Goal: Task Accomplishment & Management: Use online tool/utility

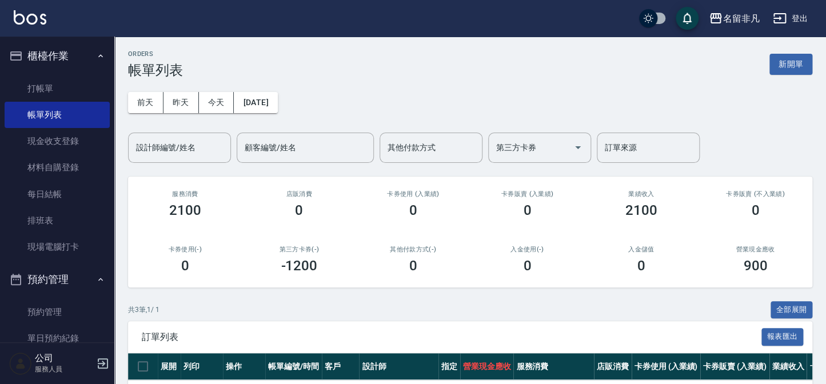
click at [818, 60] on div "ORDERS 帳單列表 新開單 [DATE] [DATE] [DATE] [DATE] 設計師編號/姓名 設計師編號/姓名 顧客編號/姓名 顧客編號/姓名 其…" at bounding box center [470, 272] width 712 height 471
click at [800, 67] on button "新開單" at bounding box center [791, 64] width 43 height 21
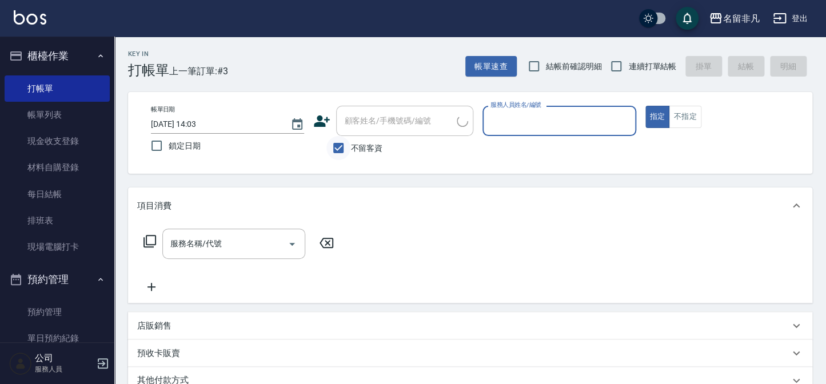
click at [333, 147] on input "不留客資" at bounding box center [338, 148] width 24 height 24
checkbox input "false"
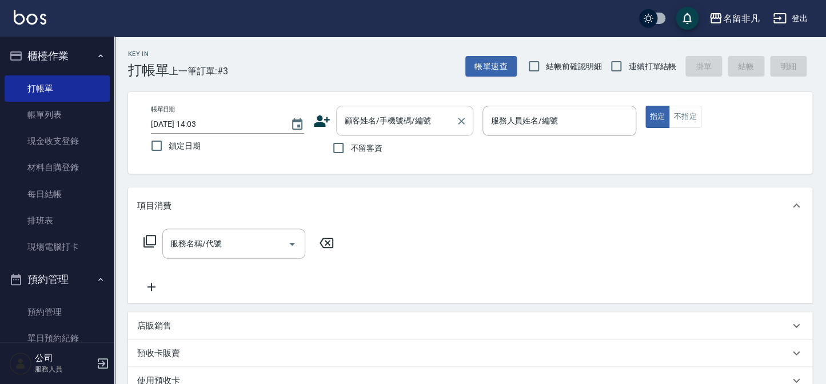
click at [356, 129] on input "顧客姓名/手機號碼/編號" at bounding box center [396, 121] width 110 height 20
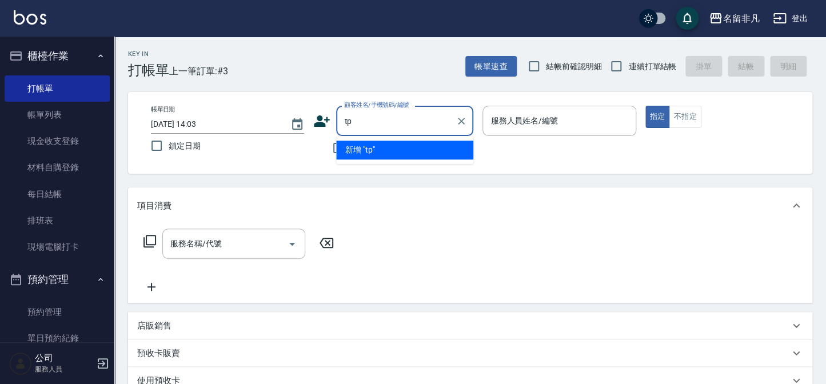
type input "t"
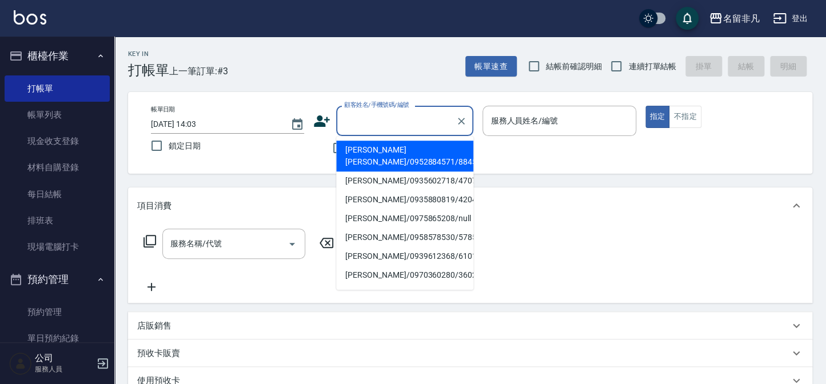
type input "ㄌ"
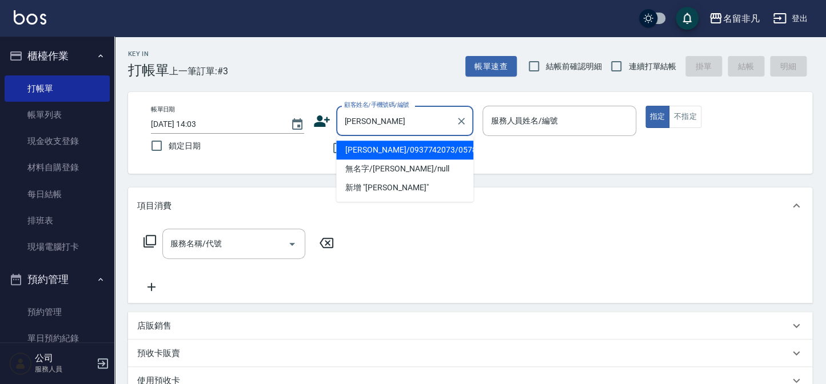
click at [382, 144] on li "[PERSON_NAME]/0937742073/05784" at bounding box center [404, 150] width 137 height 19
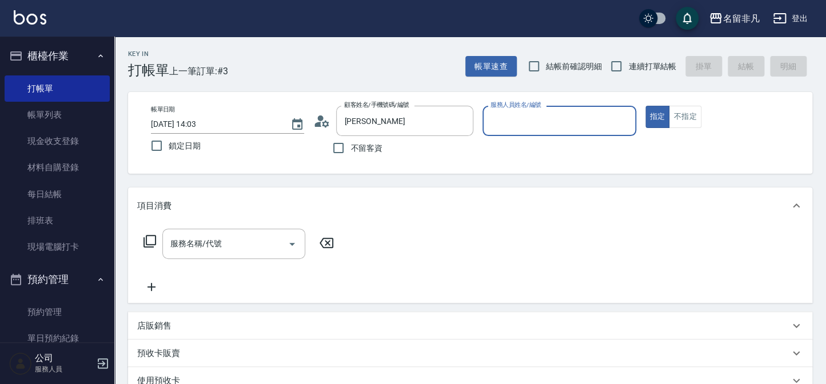
type input "[PERSON_NAME]/0937742073/05784"
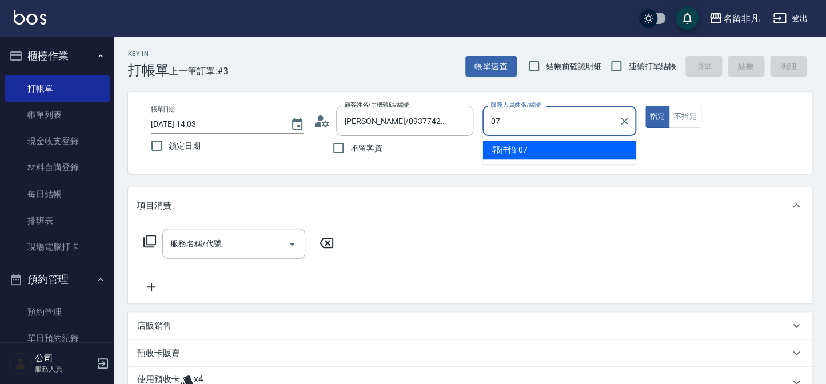
type input "07"
type button "true"
type input "[PERSON_NAME]-07"
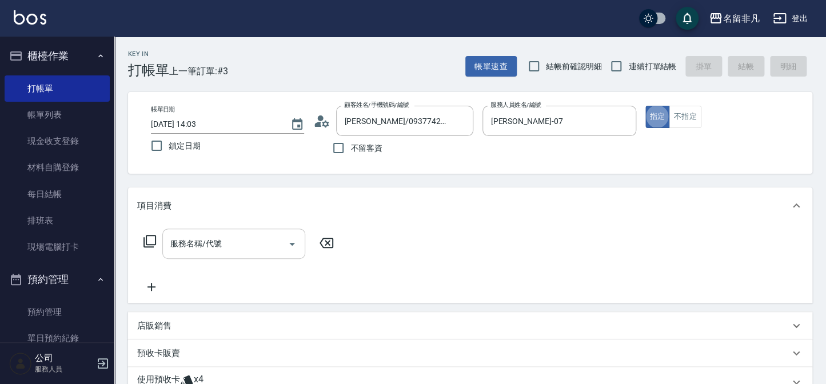
click at [242, 235] on input "服務名稱/代號" at bounding box center [225, 244] width 115 height 20
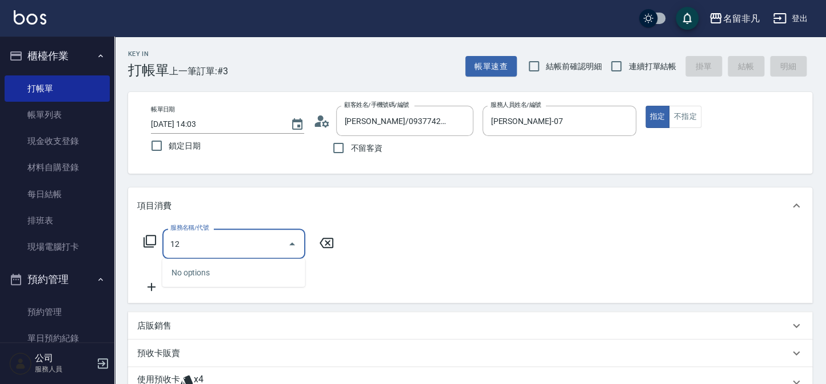
type input "1"
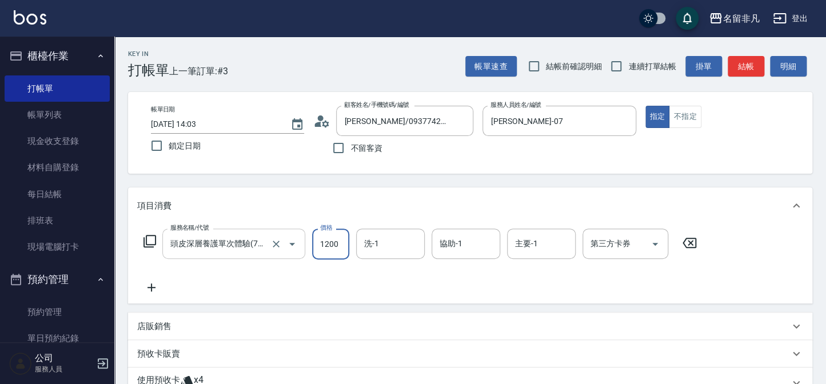
click at [261, 241] on input "頭皮深層養護單次體驗(706)" at bounding box center [218, 244] width 101 height 20
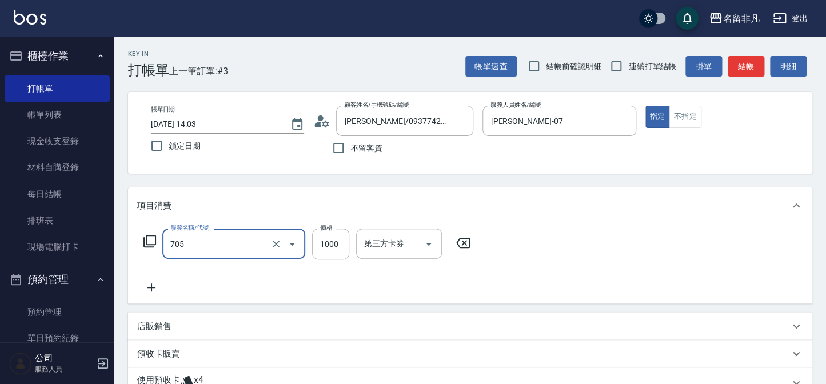
type input "頭皮深層體驗後包卡(705)"
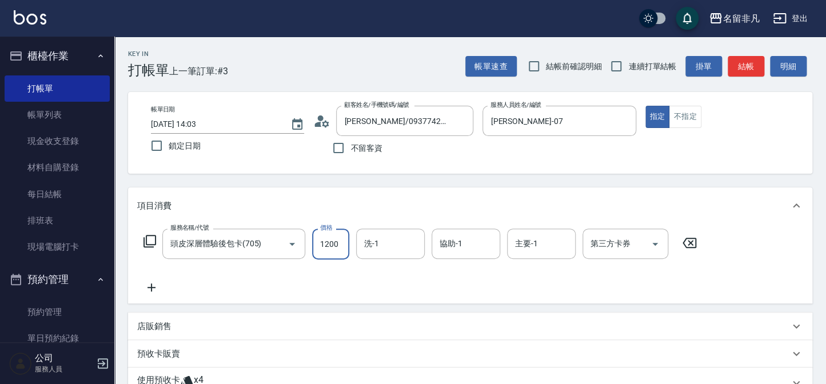
type input "1200"
click at [581, 245] on form "主要-1 主要-1" at bounding box center [544, 244] width 75 height 30
click at [601, 240] on div "第三方卡券 第三方卡券" at bounding box center [626, 244] width 86 height 30
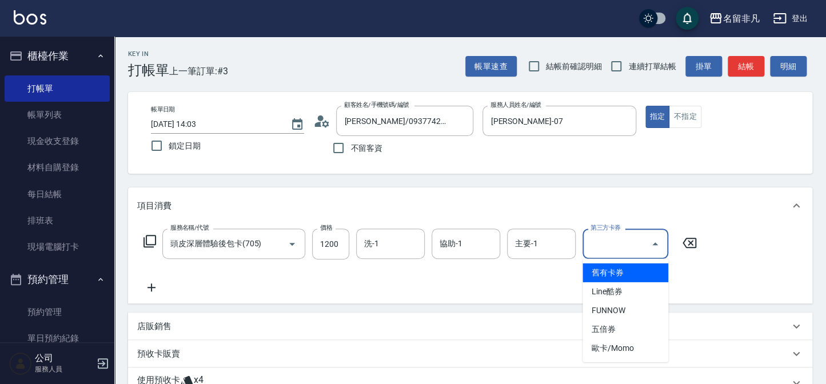
click at [601, 281] on span "舊有卡券" at bounding box center [626, 273] width 86 height 19
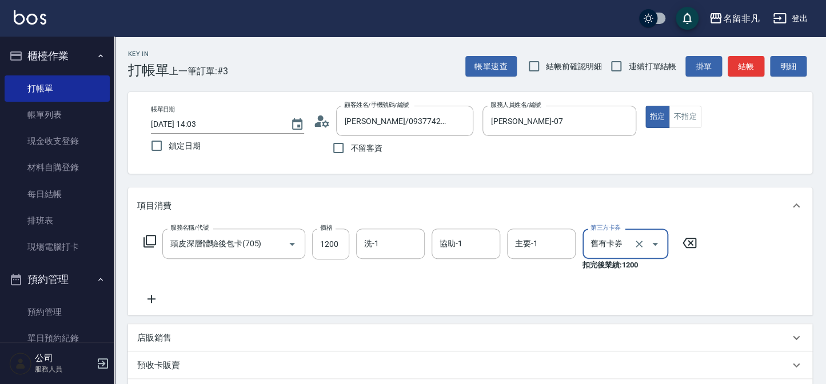
type input "舊有卡券"
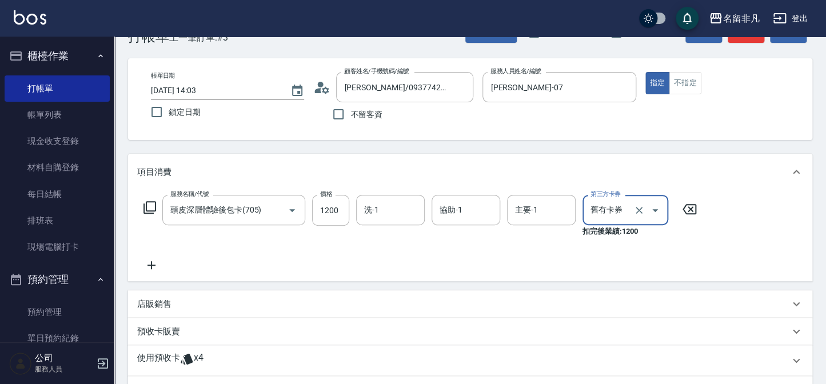
scroll to position [51, 0]
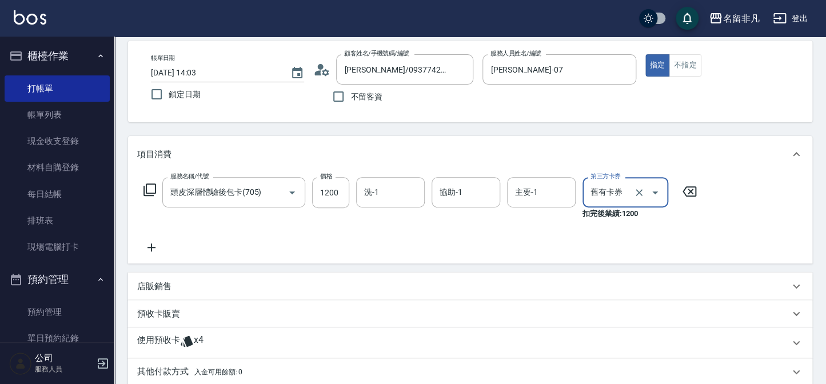
click at [142, 251] on icon at bounding box center [151, 248] width 29 height 14
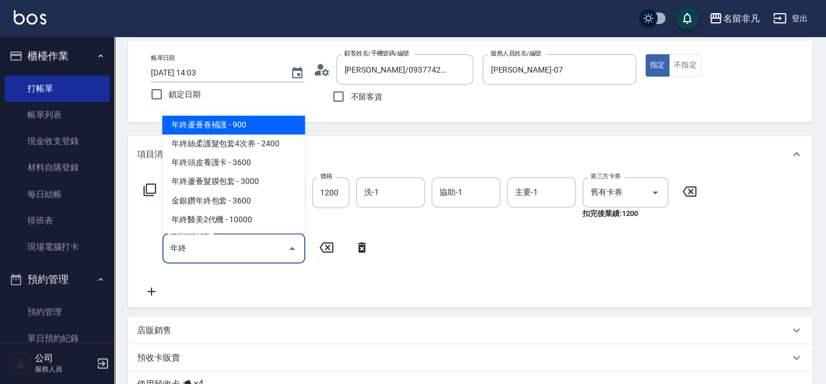
type input "年終蘆薈卷補護(540)"
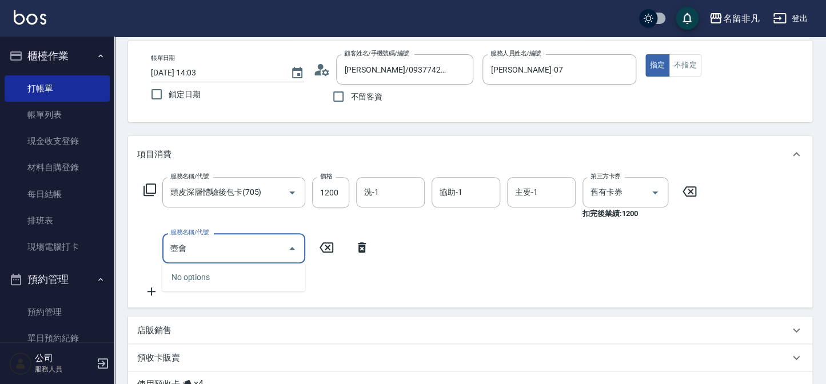
type input "壺"
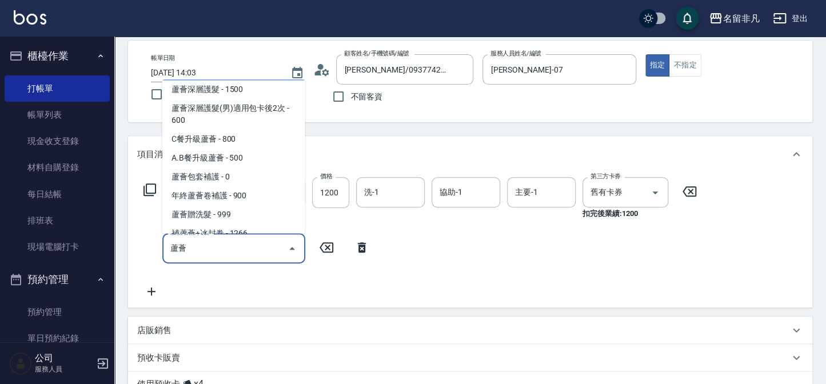
scroll to position [23, 0]
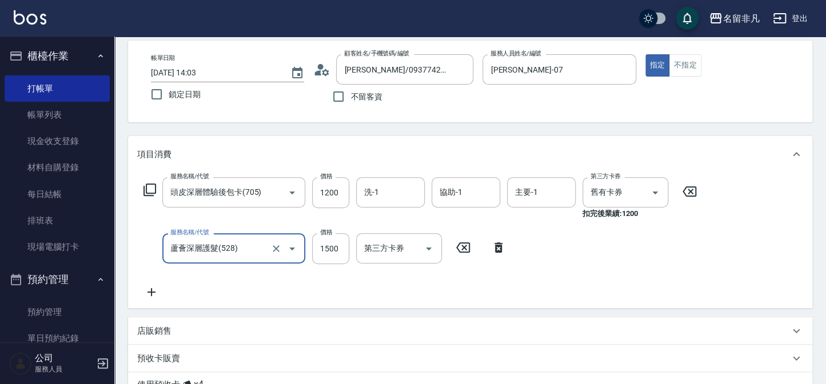
type input "蘆薈深層護髮(528)"
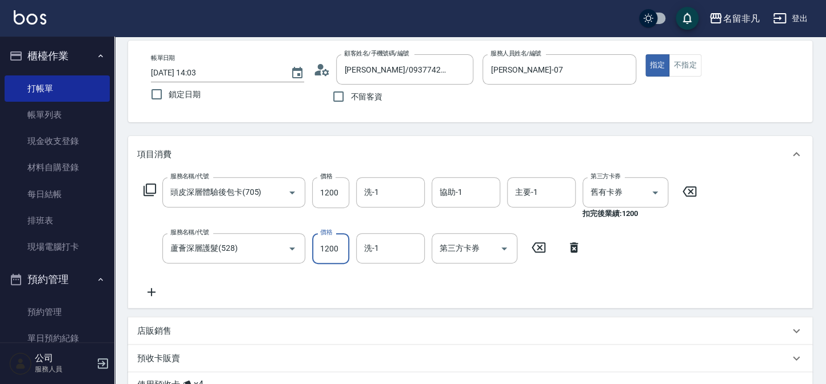
type input "1200"
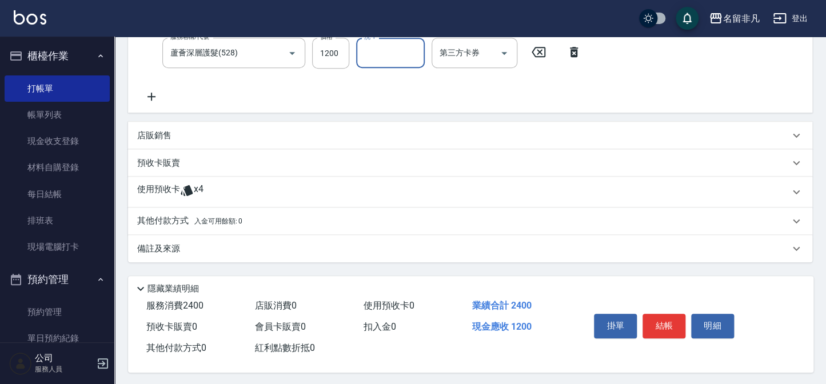
scroll to position [252, 0]
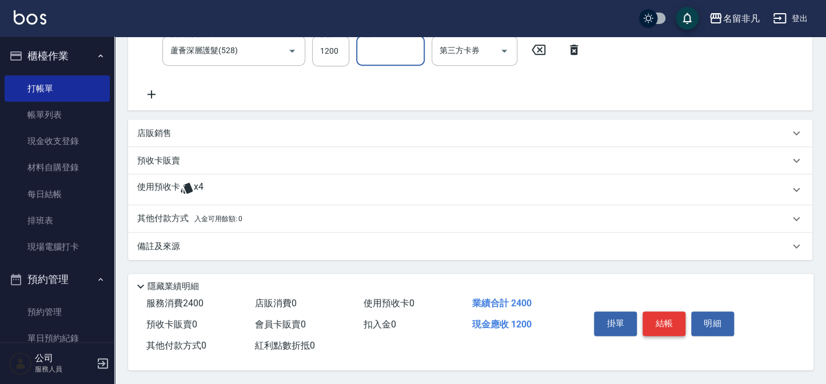
click at [671, 322] on button "結帳" at bounding box center [664, 324] width 43 height 24
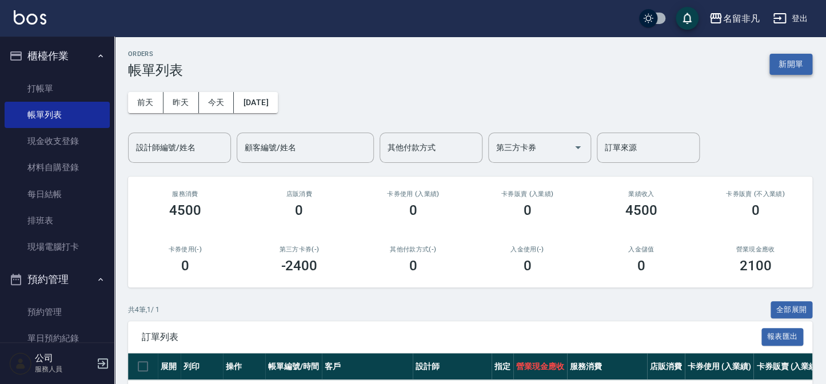
click at [799, 63] on button "新開單" at bounding box center [791, 64] width 43 height 21
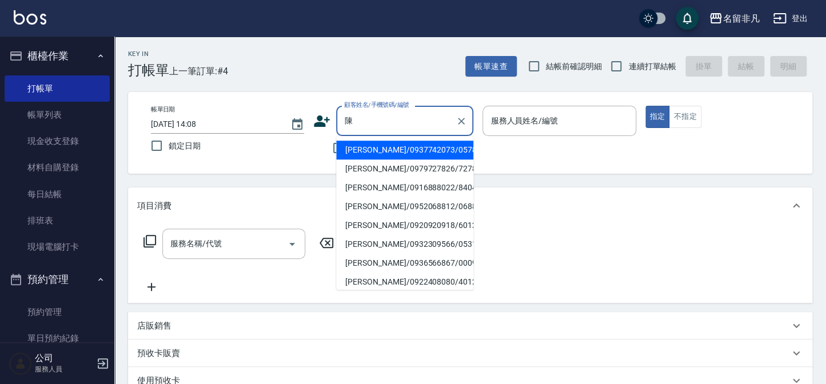
type input "[PERSON_NAME]/0937742073/05784"
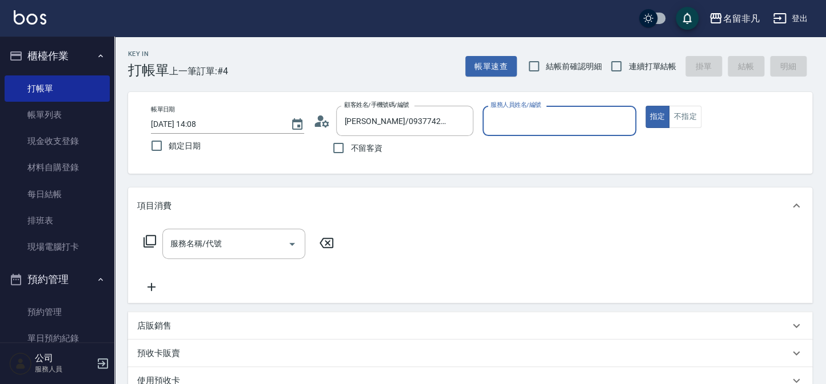
click at [645, 106] on button "指定" at bounding box center [657, 117] width 25 height 22
type button "true"
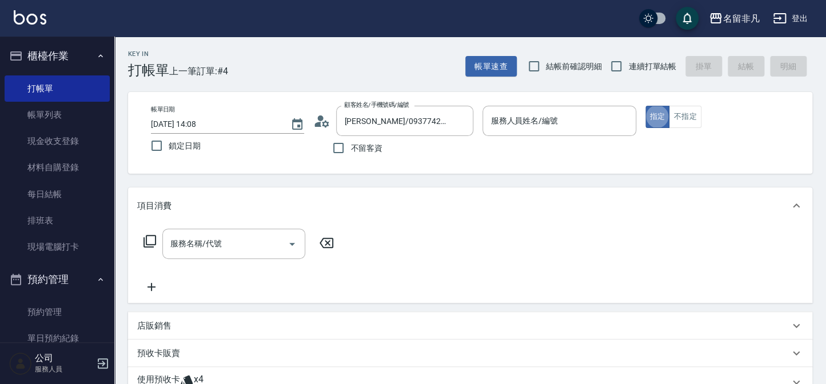
click at [518, 146] on p at bounding box center [559, 142] width 153 height 12
click at [513, 131] on div "服務人員姓名/編號" at bounding box center [559, 121] width 153 height 30
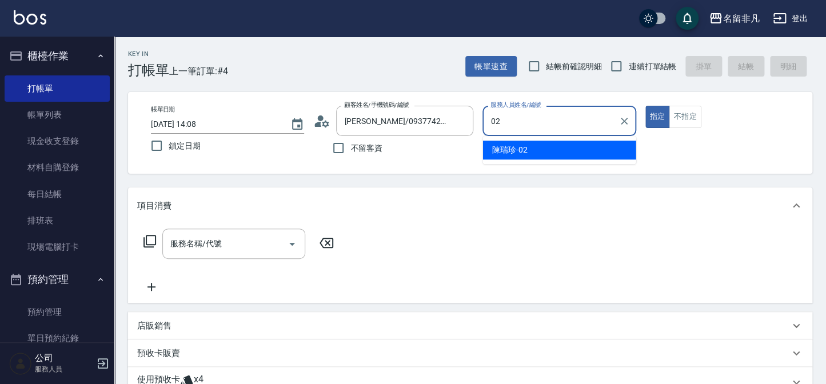
type input "陳瑞珍-02"
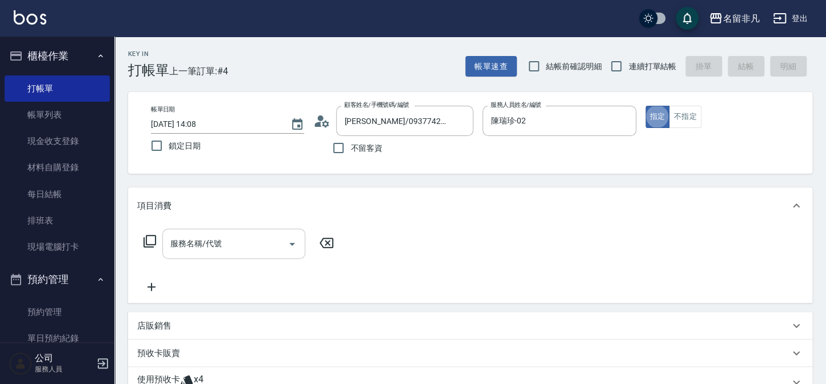
click at [234, 245] on input "服務名稱/代號" at bounding box center [225, 244] width 115 height 20
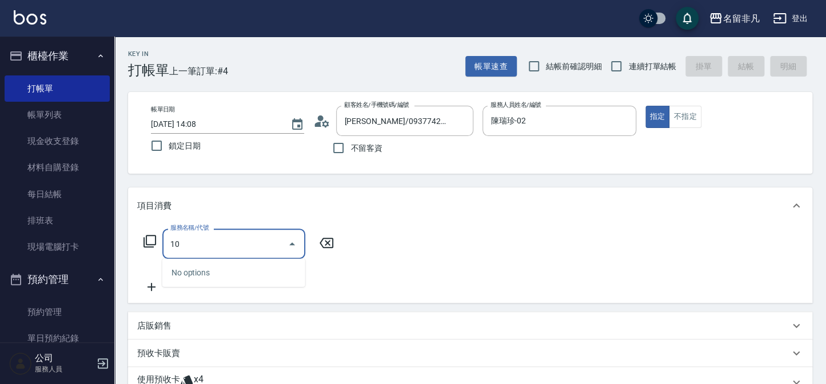
type input "1"
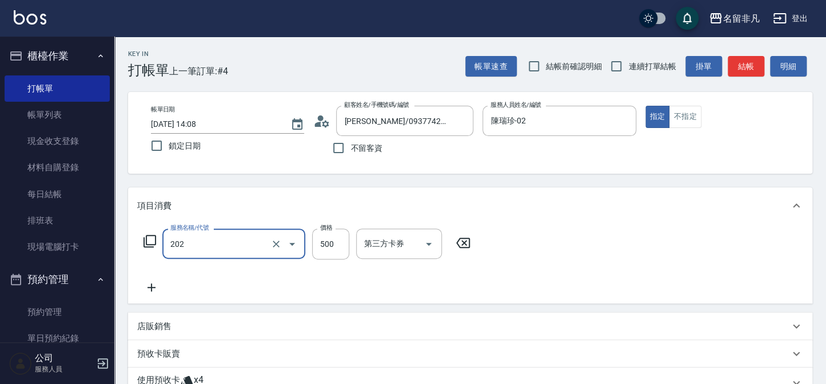
type input "剪髮(202)"
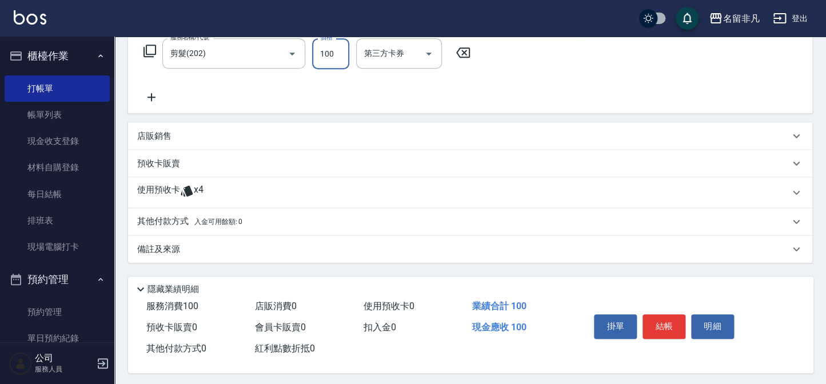
scroll to position [196, 0]
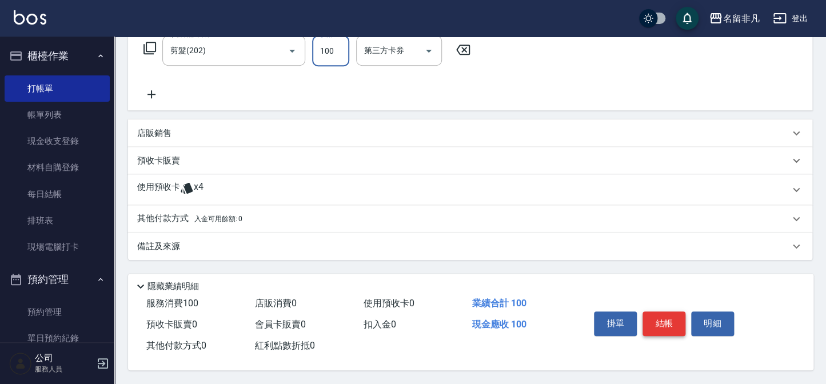
type input "100"
click at [672, 320] on button "結帳" at bounding box center [664, 324] width 43 height 24
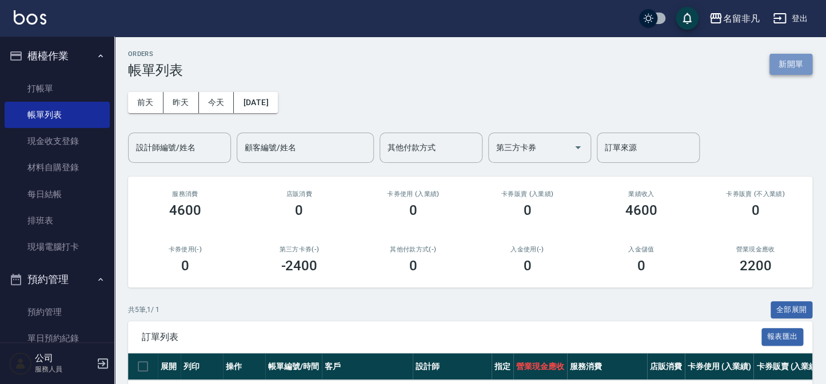
click at [782, 58] on button "新開單" at bounding box center [791, 64] width 43 height 21
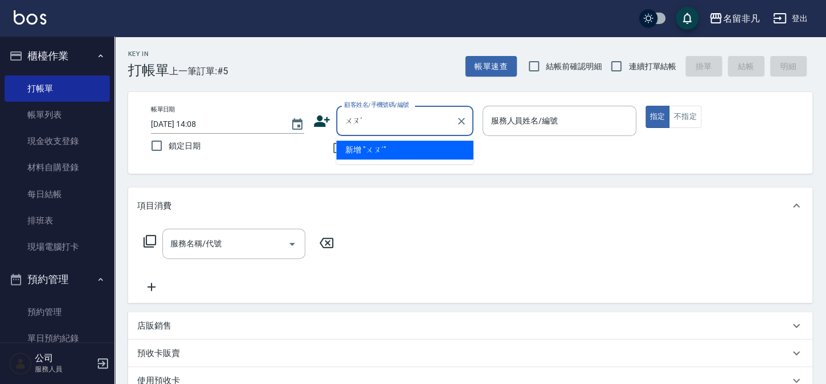
type input "ㄨ"
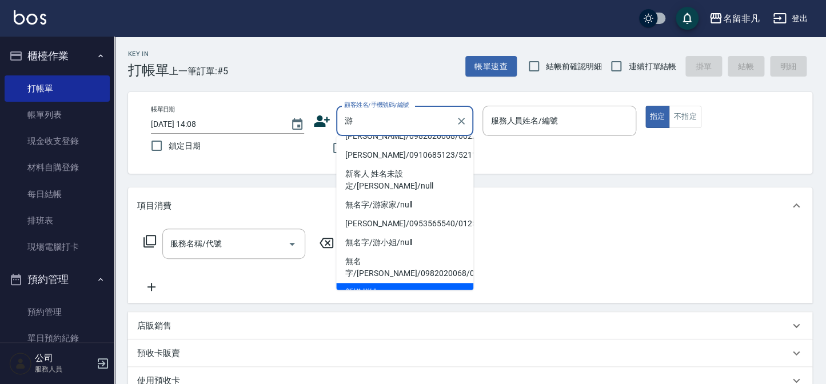
scroll to position [5, 0]
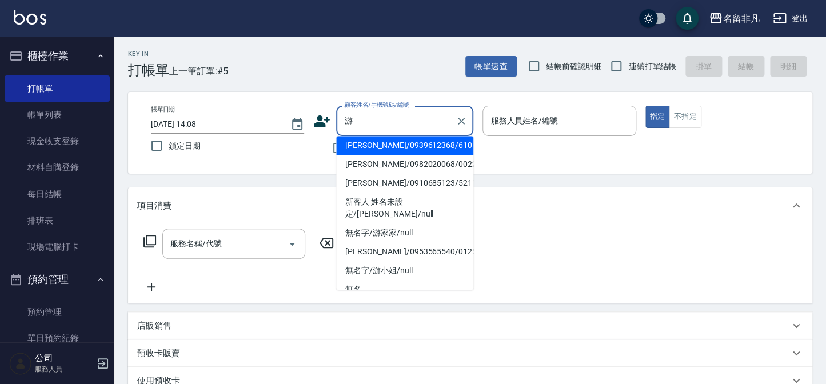
type input "[PERSON_NAME]/0939612368/610105"
click at [645, 106] on button "指定" at bounding box center [657, 117] width 25 height 22
type button "true"
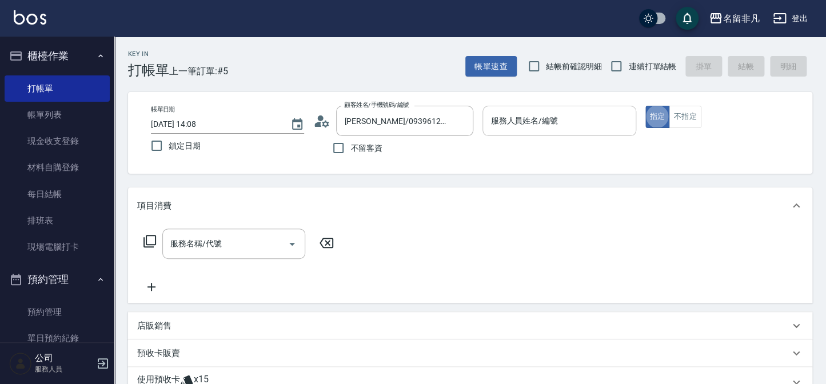
click at [540, 129] on input "服務人員姓名/編號" at bounding box center [559, 121] width 143 height 20
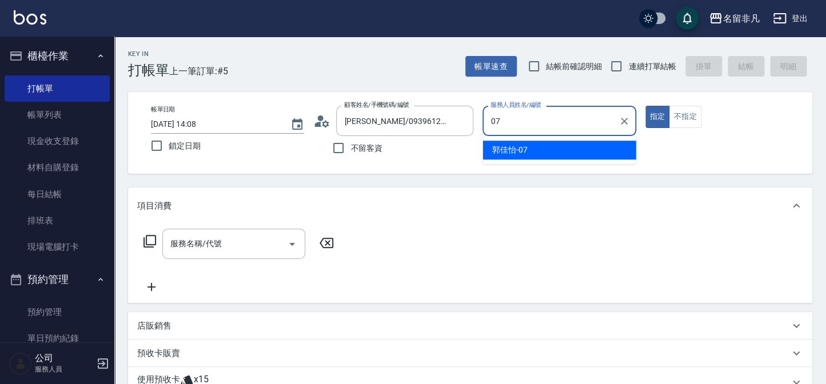
type input "[PERSON_NAME]-07"
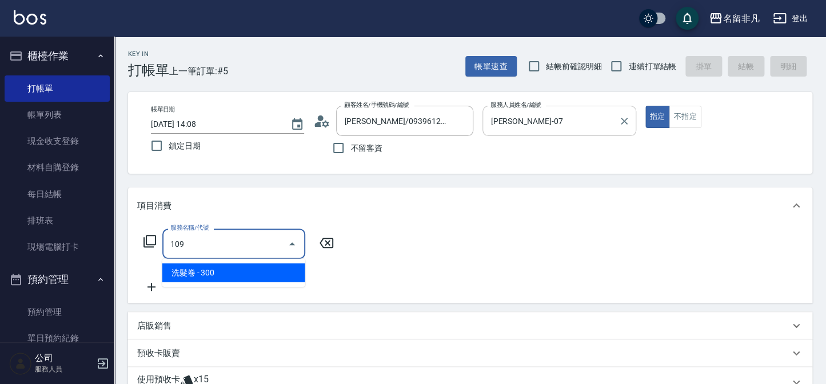
type input "洗髮卷(109)"
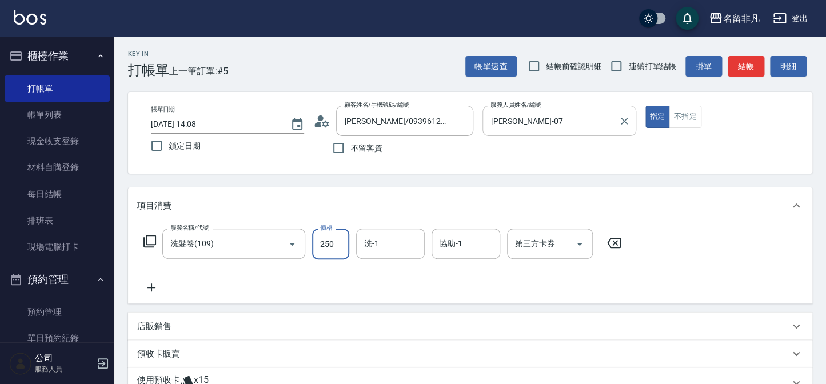
type input "250"
click at [548, 242] on div "第三方卡券 第三方卡券" at bounding box center [550, 244] width 86 height 30
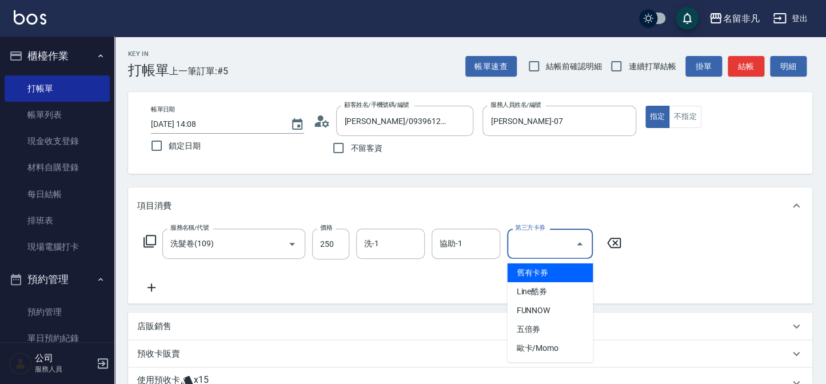
click at [539, 276] on span "舊有卡券" at bounding box center [550, 273] width 86 height 19
type input "舊有卡券"
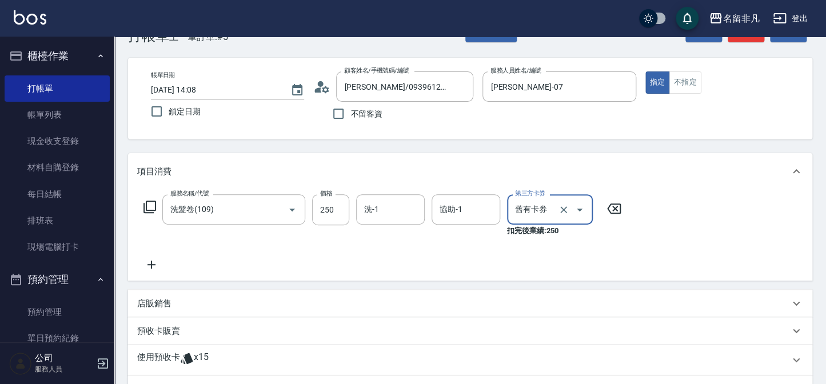
scroll to position [51, 0]
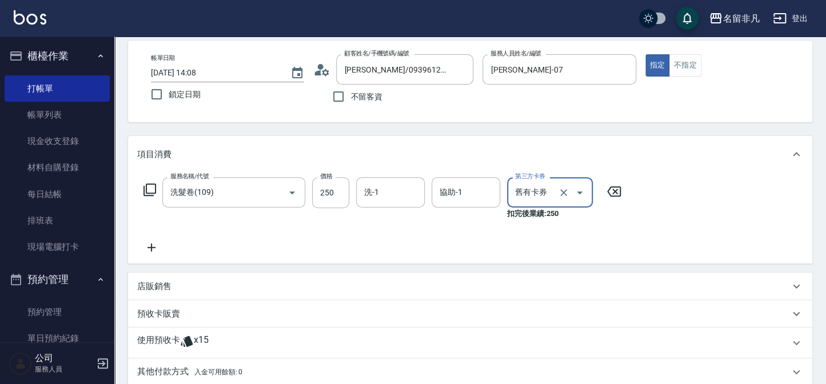
click at [146, 244] on icon at bounding box center [151, 248] width 29 height 14
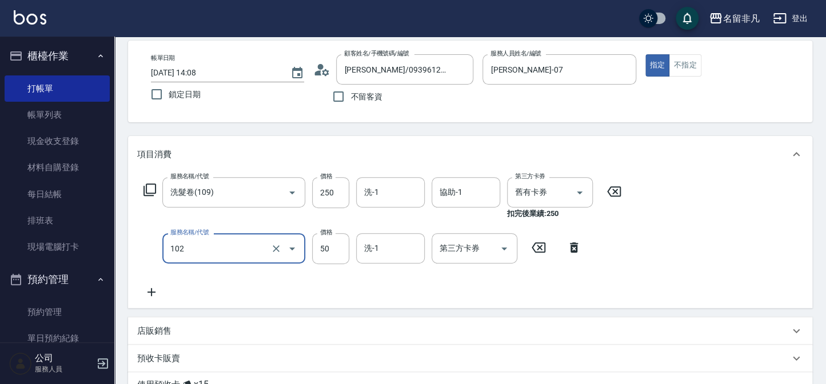
type input "+精油(102)"
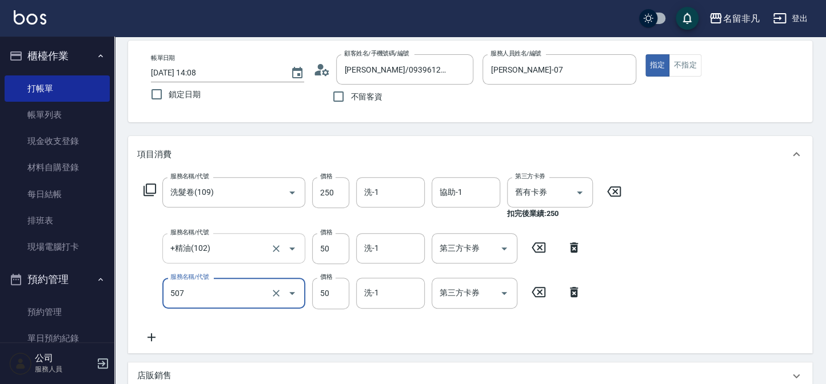
type input "瞬間護髮(507)"
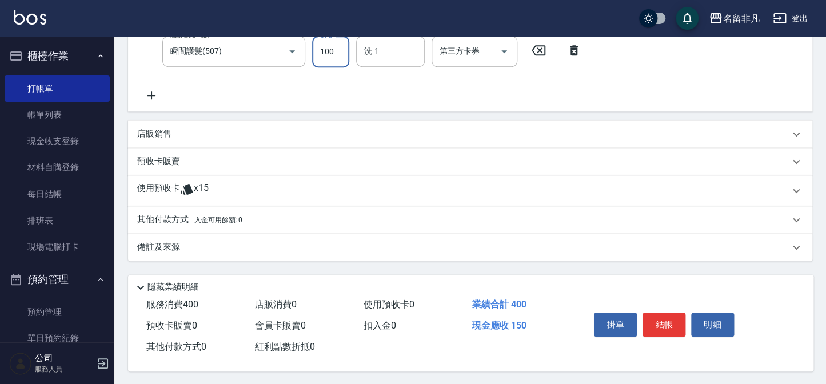
scroll to position [297, 0]
type input "100"
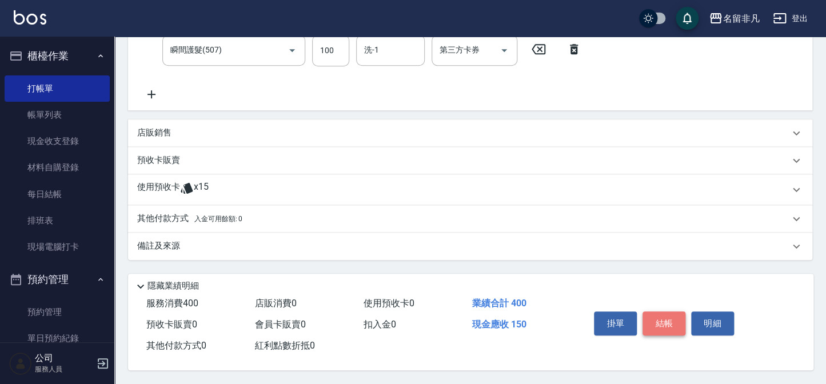
click at [661, 320] on button "結帳" at bounding box center [664, 324] width 43 height 24
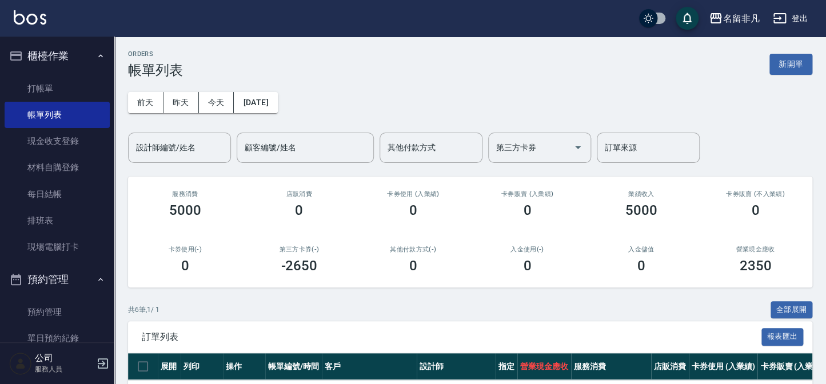
scroll to position [51, 0]
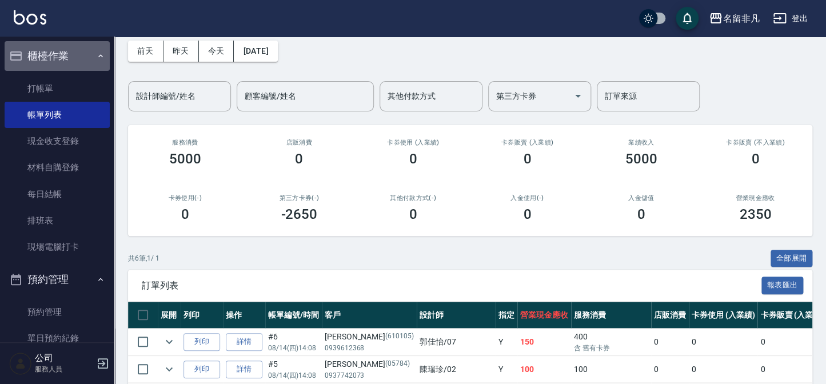
click at [75, 53] on button "櫃檯作業" at bounding box center [57, 56] width 105 height 30
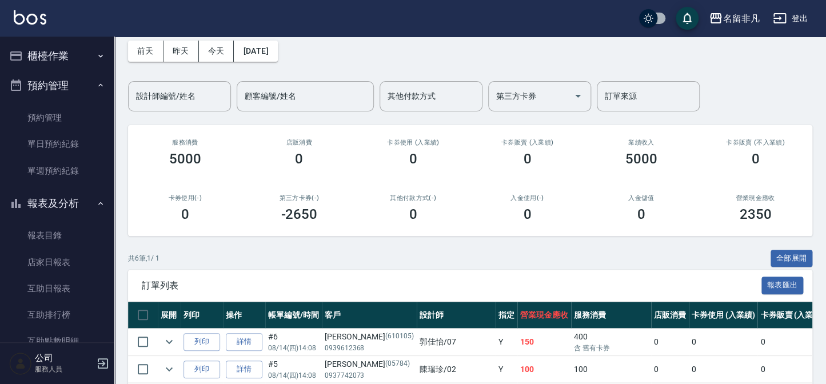
click at [56, 85] on button "預約管理" at bounding box center [57, 86] width 105 height 30
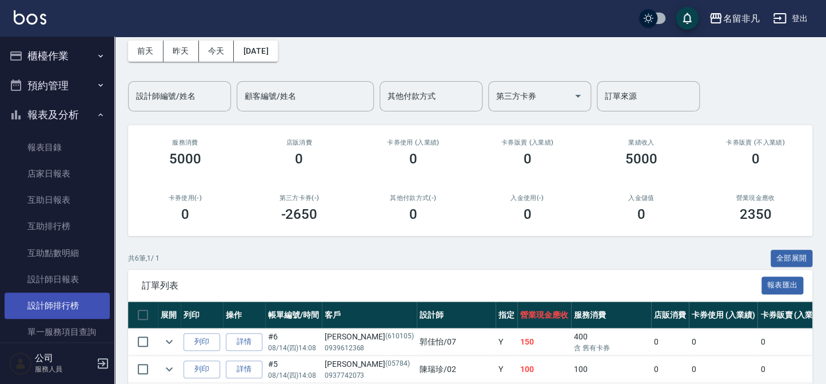
click at [54, 294] on link "設計師排行榜" at bounding box center [57, 306] width 105 height 26
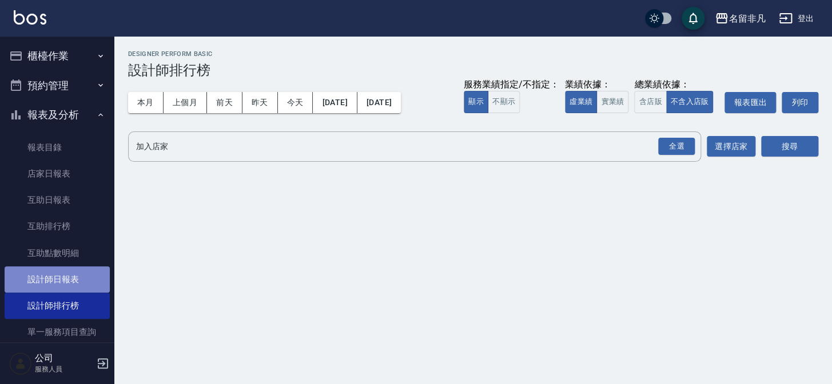
click at [59, 273] on link "設計師日報表" at bounding box center [57, 279] width 105 height 26
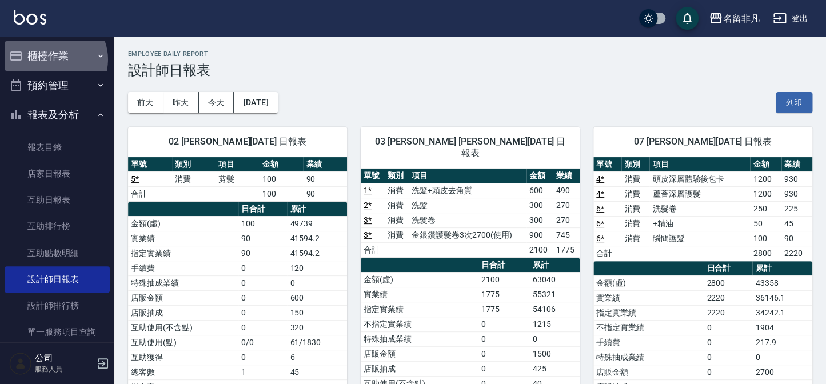
click at [54, 59] on button "櫃檯作業" at bounding box center [57, 56] width 105 height 30
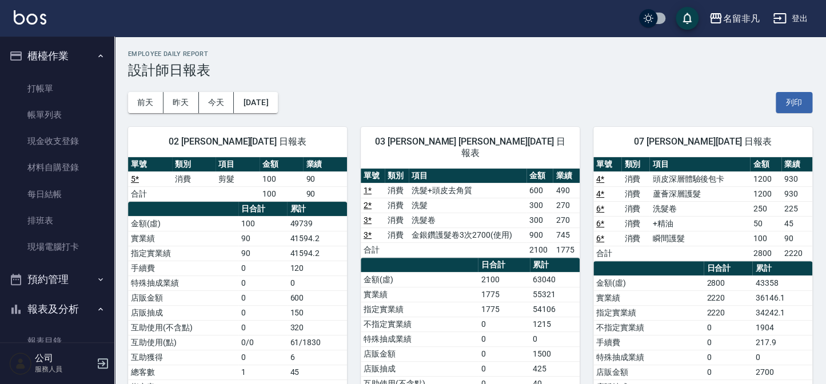
click at [46, 40] on ul "櫃檯作業 打帳單 帳單列表 現金收支登錄 材料自購登錄 每日結帳 排班表 現場電腦打卡 預約管理 預約管理 單日預約紀錄 單週預約紀錄 報表及分析 報表目錄 …" at bounding box center [57, 363] width 105 height 653
click at [47, 51] on button "櫃檯作業" at bounding box center [57, 56] width 105 height 30
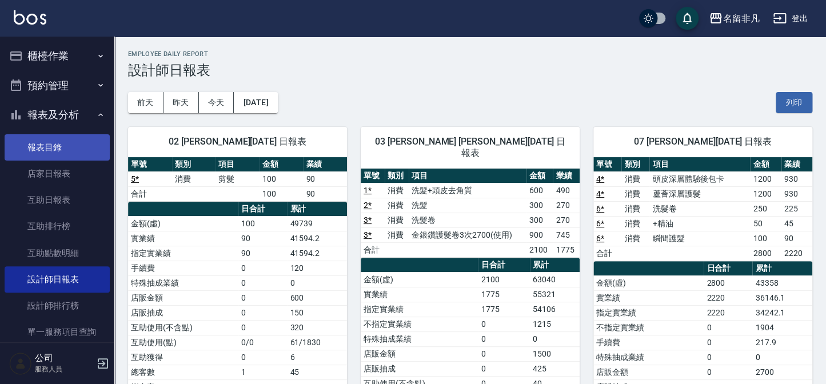
click at [43, 134] on link "報表目錄" at bounding box center [57, 147] width 105 height 26
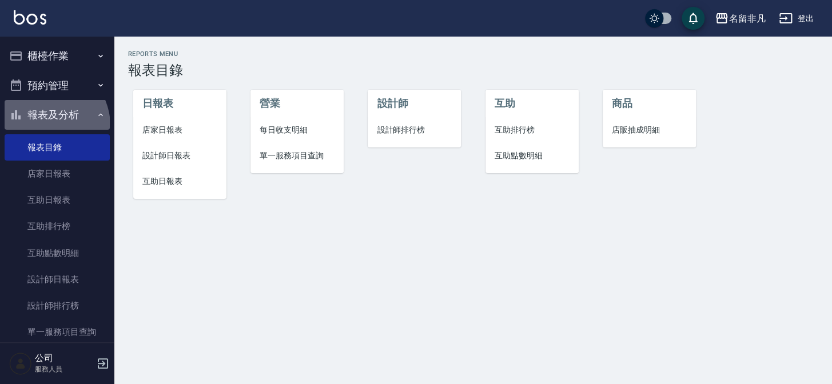
click at [44, 126] on button "報表及分析" at bounding box center [57, 115] width 105 height 30
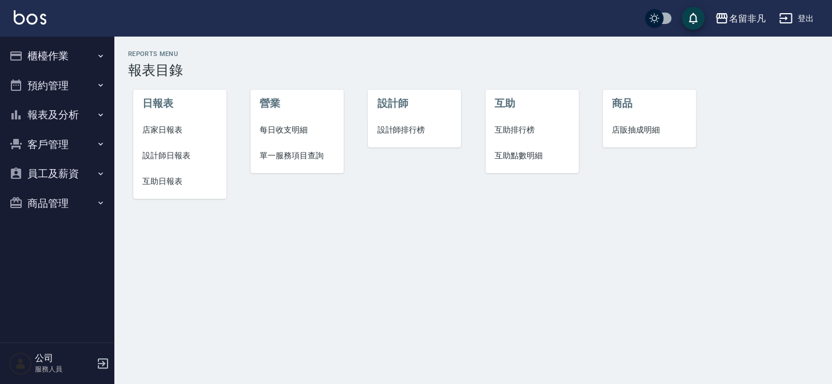
click at [42, 47] on button "櫃檯作業" at bounding box center [57, 56] width 105 height 30
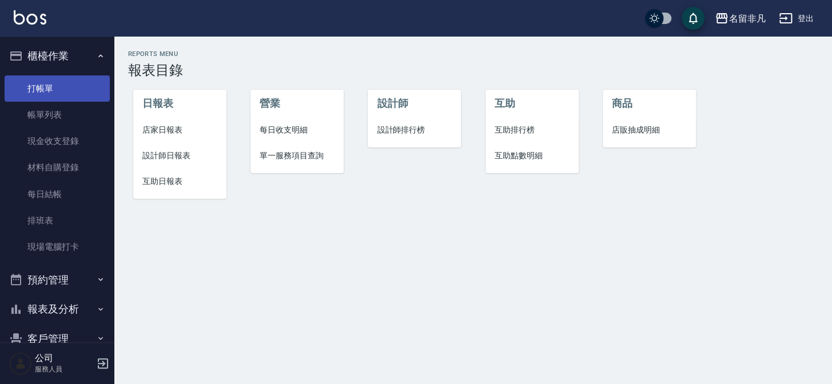
click at [50, 76] on link "打帳單" at bounding box center [57, 88] width 105 height 26
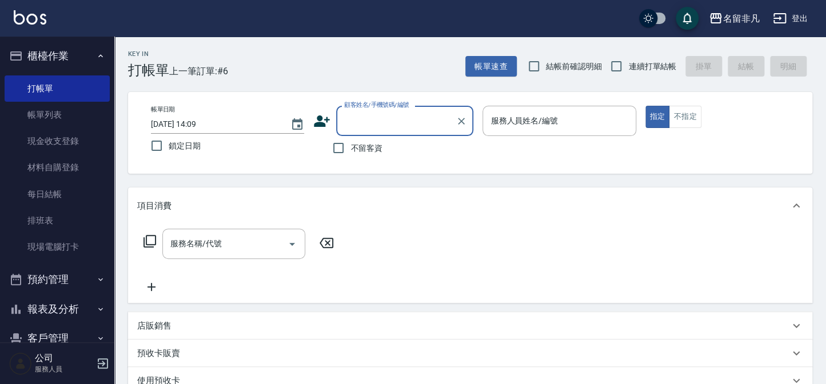
click at [46, 51] on button "櫃檯作業" at bounding box center [57, 56] width 105 height 30
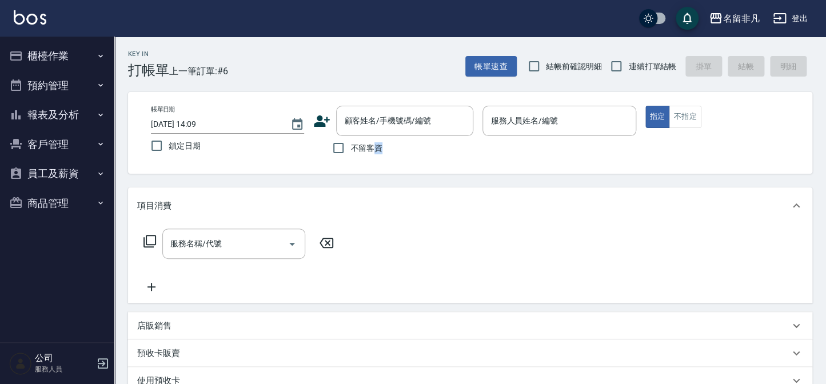
drag, startPoint x: 438, startPoint y: 156, endPoint x: 534, endPoint y: 86, distance: 119.0
click at [452, 145] on div "帳單日期 [DATE] 14:09 鎖定日期 顧客姓名/手機號碼/編號 顧客姓名/手機號碼/編號 不留客資 服務人員姓名/編號 服務人員姓名/編號 指定 不指定" at bounding box center [470, 133] width 684 height 82
click at [659, 110] on button "指定" at bounding box center [657, 117] width 25 height 22
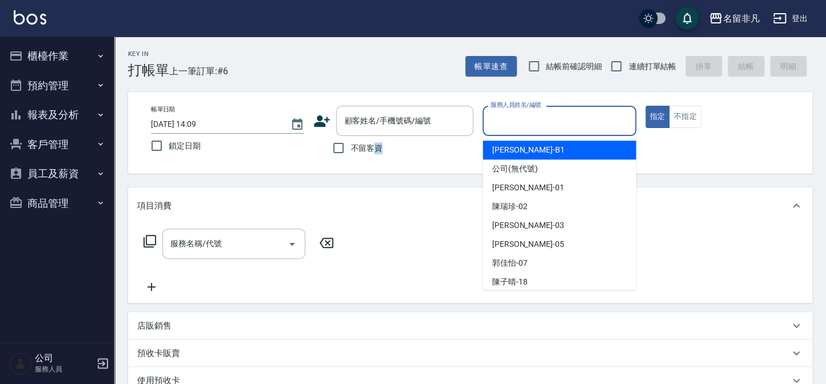
click at [559, 118] on input "服務人員姓名/編號" at bounding box center [559, 121] width 143 height 20
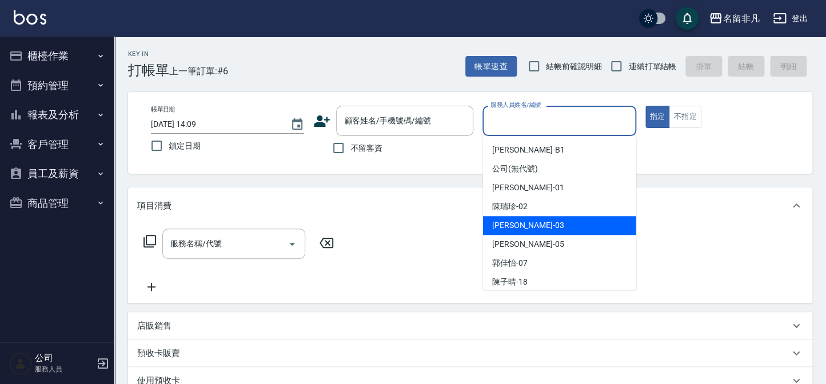
click at [543, 220] on div "[PERSON_NAME] -03" at bounding box center [559, 225] width 153 height 19
type input "[PERSON_NAME]-03"
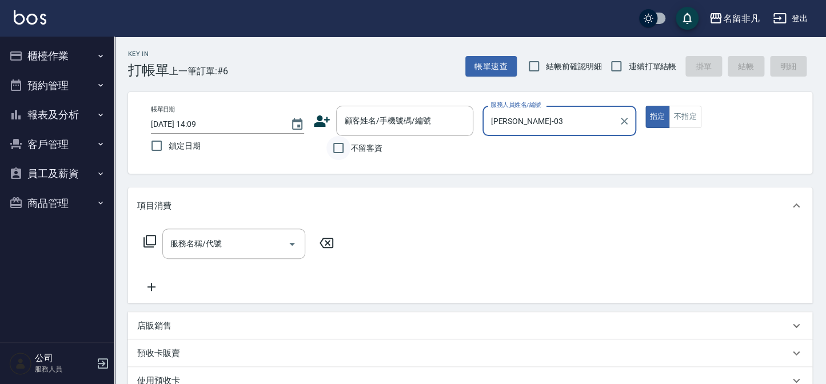
click at [337, 146] on input "不留客資" at bounding box center [338, 148] width 24 height 24
checkbox input "true"
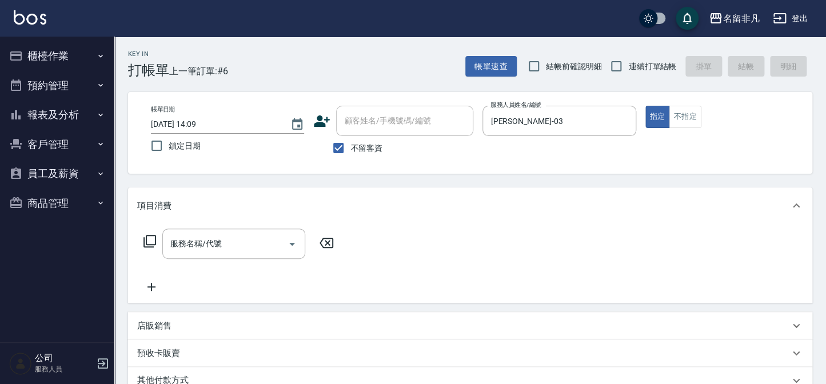
click at [149, 240] on icon at bounding box center [150, 241] width 14 height 14
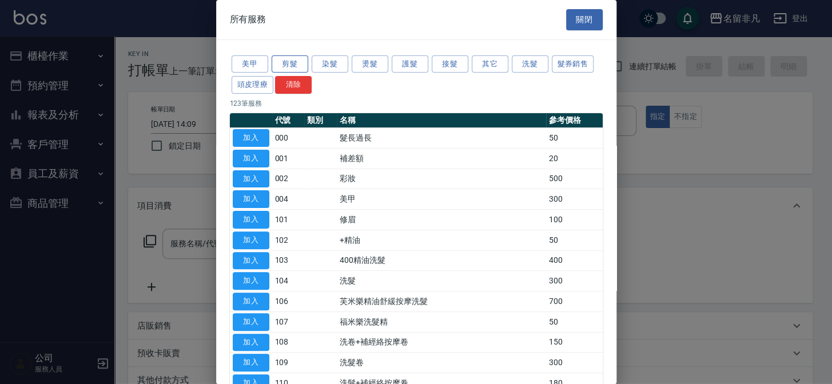
click at [285, 61] on button "剪髮" at bounding box center [290, 64] width 37 height 18
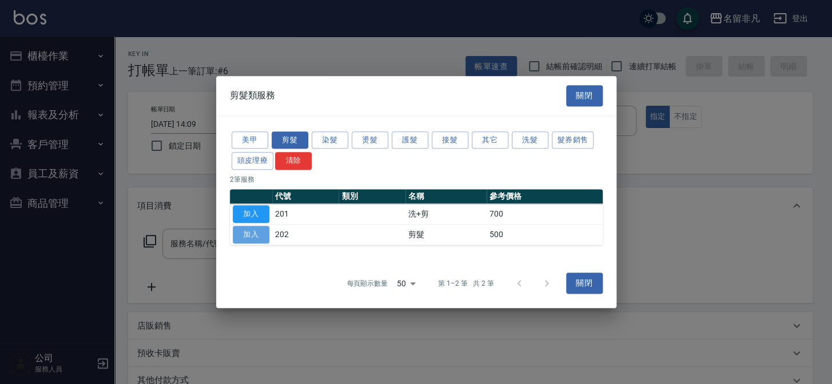
click at [244, 233] on button "加入" at bounding box center [251, 235] width 37 height 18
type input "剪髮(202)"
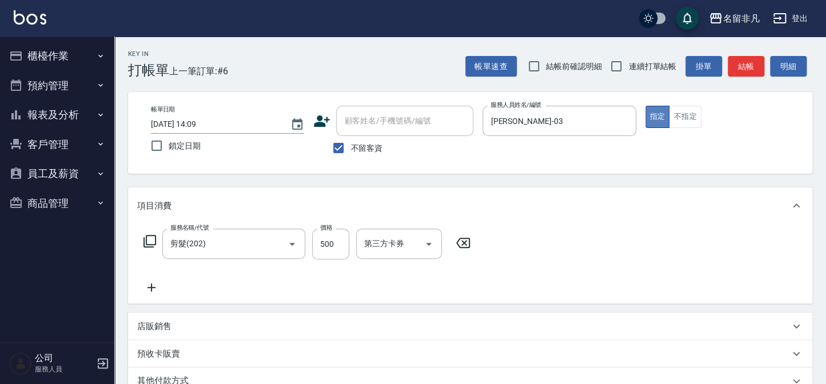
click at [656, 114] on button "指定" at bounding box center [657, 117] width 25 height 22
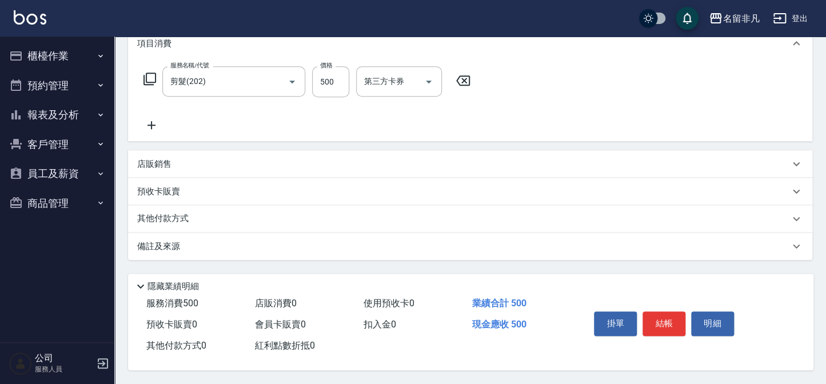
scroll to position [165, 0]
click at [662, 317] on button "結帳" at bounding box center [664, 324] width 43 height 24
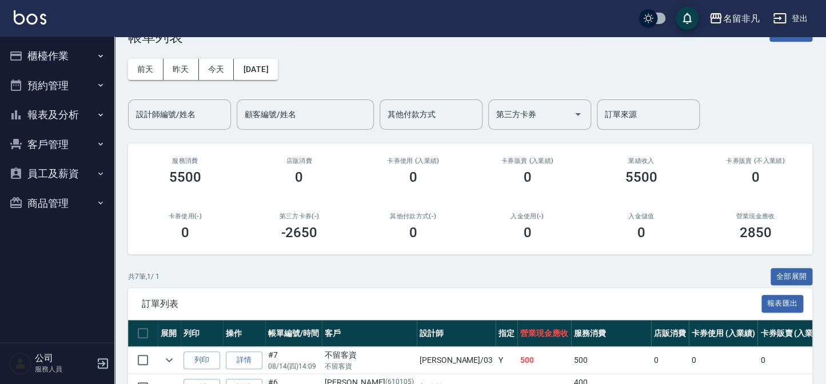
scroll to position [208, 0]
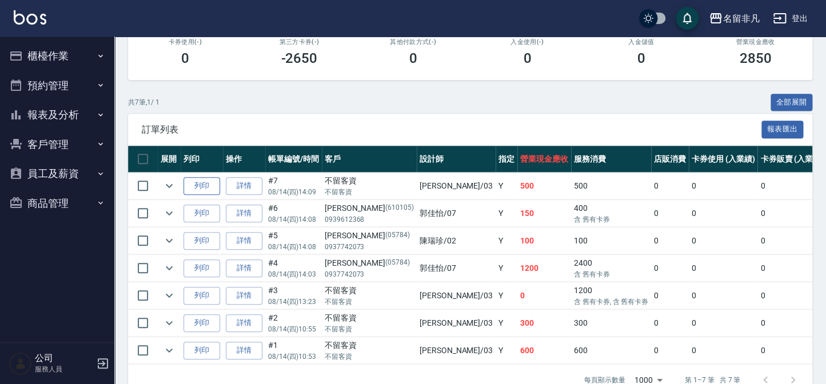
click at [198, 185] on button "列印" at bounding box center [202, 186] width 37 height 18
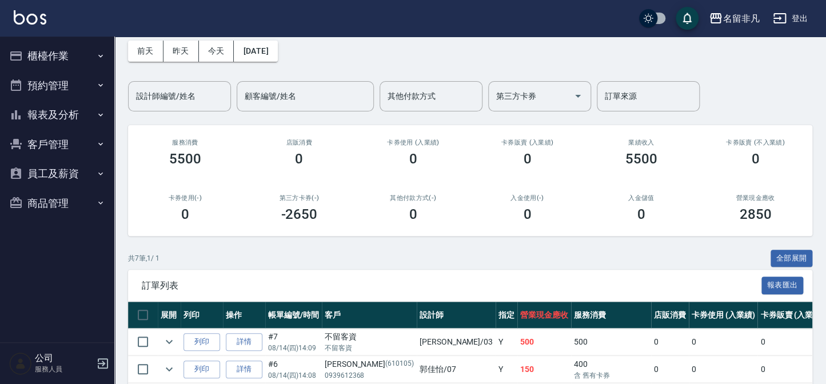
scroll to position [0, 0]
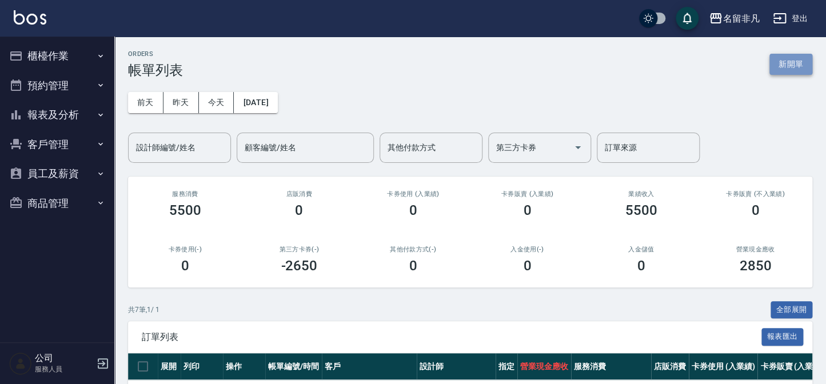
click at [794, 67] on button "新開單" at bounding box center [791, 64] width 43 height 21
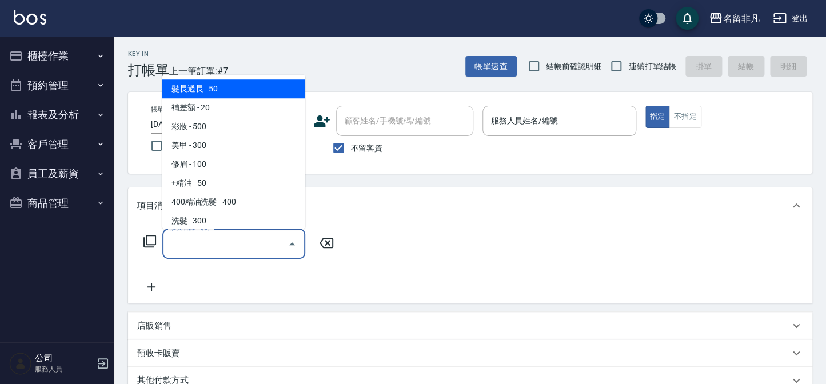
click at [224, 241] on input "服務名稱/代號" at bounding box center [225, 244] width 115 height 20
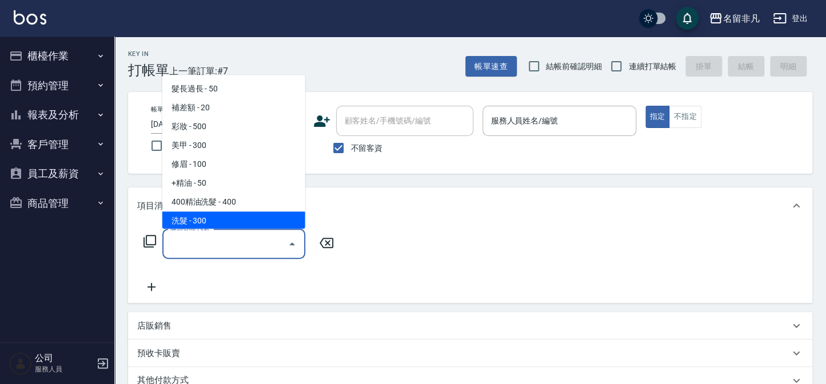
click at [218, 221] on span "洗髮 - 300" at bounding box center [233, 221] width 143 height 19
type input "洗髮(104)"
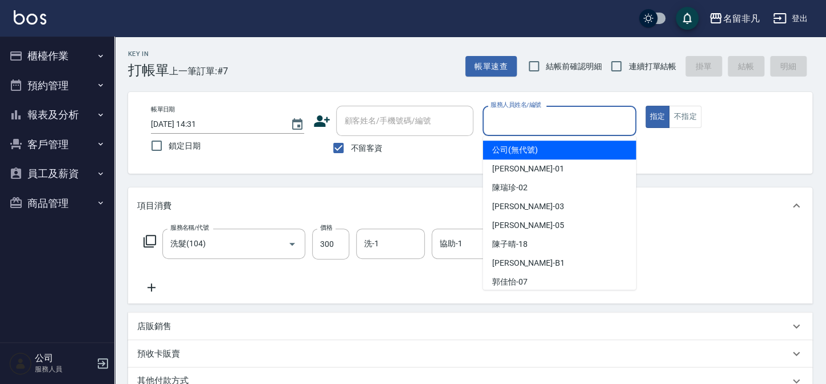
click at [503, 128] on input "服務人員姓名/編號" at bounding box center [559, 121] width 143 height 20
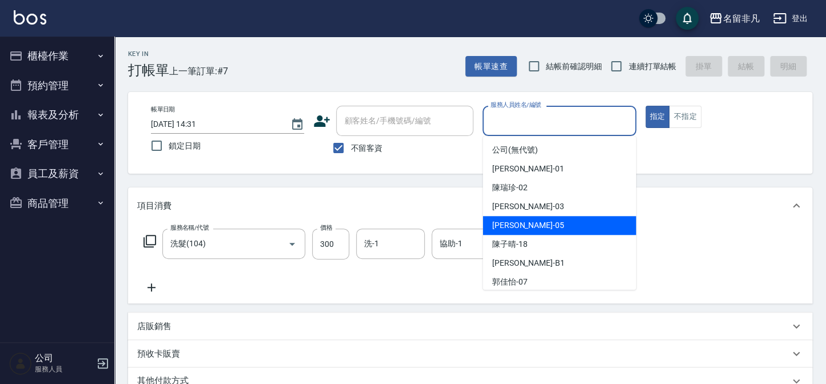
click at [543, 224] on div "[PERSON_NAME] -05" at bounding box center [559, 225] width 153 height 19
type input "[PERSON_NAME]-05"
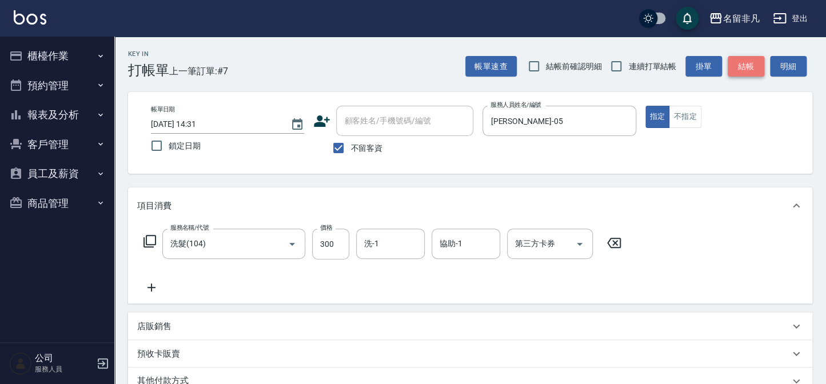
click at [742, 66] on button "結帳" at bounding box center [746, 66] width 37 height 21
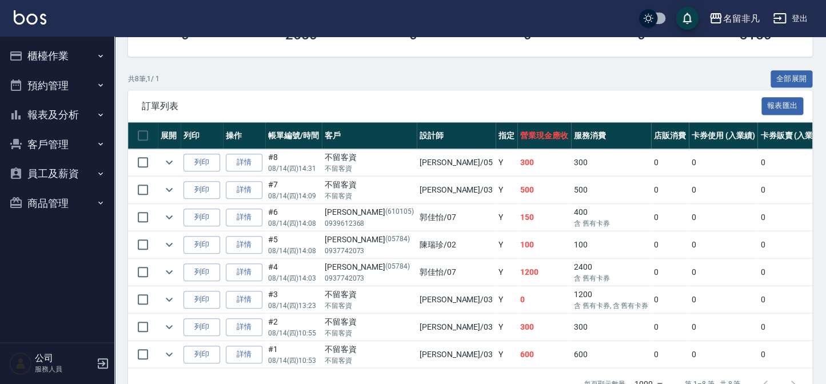
scroll to position [266, 0]
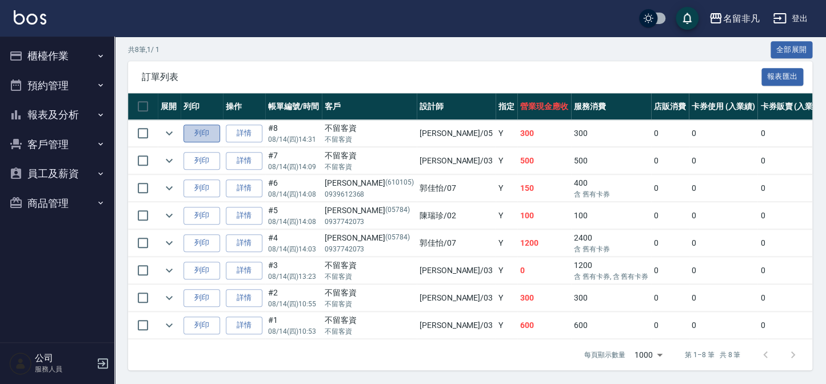
click at [205, 125] on button "列印" at bounding box center [202, 134] width 37 height 18
click at [201, 135] on button "列印" at bounding box center [202, 134] width 37 height 18
